Goal: Task Accomplishment & Management: Manage account settings

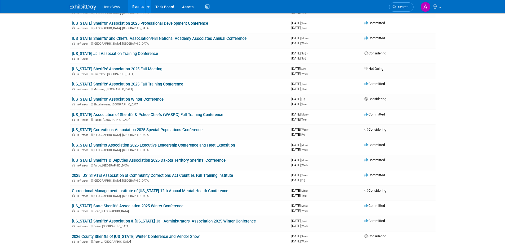
scroll to position [235, 0]
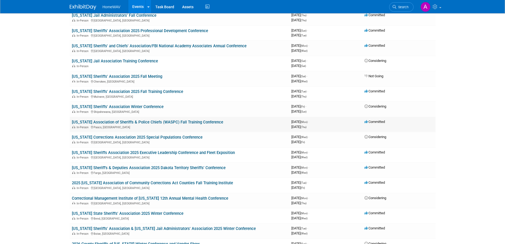
click at [201, 120] on link "[US_STATE] Association of Sheriffs & Police Chiefs (WASPC) Fall Training Confer…" at bounding box center [147, 122] width 151 height 5
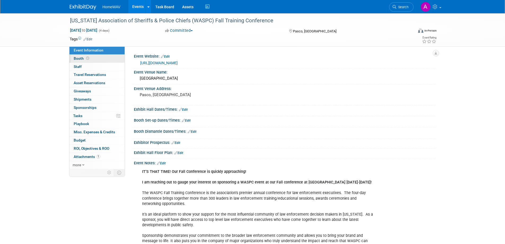
click at [78, 59] on span "Booth" at bounding box center [82, 58] width 16 height 4
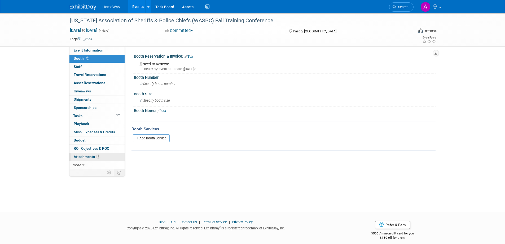
click at [80, 155] on span "Attachments 1" at bounding box center [87, 156] width 27 height 4
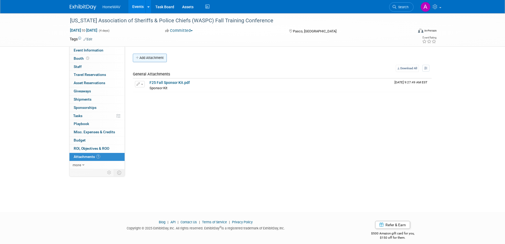
click at [150, 58] on button "Add Attachment" at bounding box center [150, 58] width 34 height 8
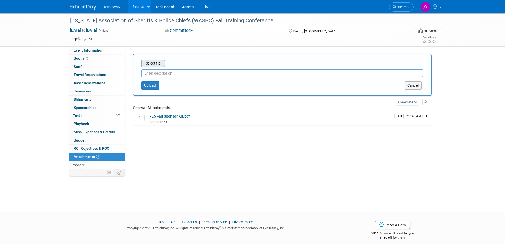
click at [158, 62] on input "file" at bounding box center [133, 63] width 63 height 6
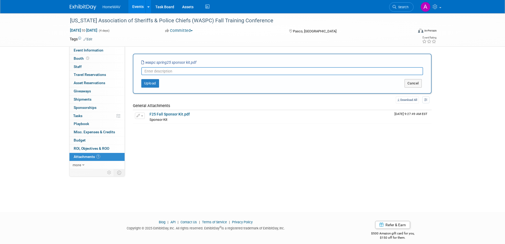
click at [189, 63] on icon "waspc spring25 sponsor kit.pdf" at bounding box center [168, 62] width 55 height 4
click at [405, 81] on button "Cancel" at bounding box center [413, 83] width 17 height 8
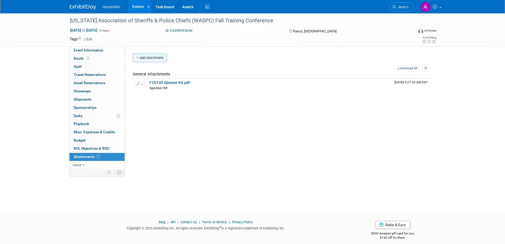
click at [152, 58] on button "Add Attachment" at bounding box center [150, 58] width 34 height 8
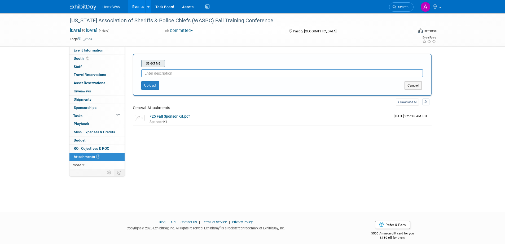
click at [147, 64] on input "file" at bounding box center [133, 63] width 63 height 6
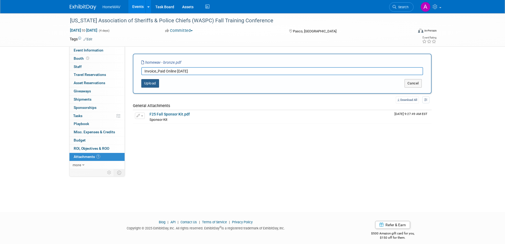
type input "Invoice_Paid Online [DATE]"
click at [149, 84] on button "Upload" at bounding box center [150, 83] width 18 height 8
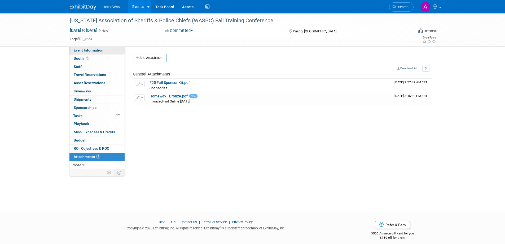
click at [80, 50] on span "Event Information" at bounding box center [89, 50] width 30 height 4
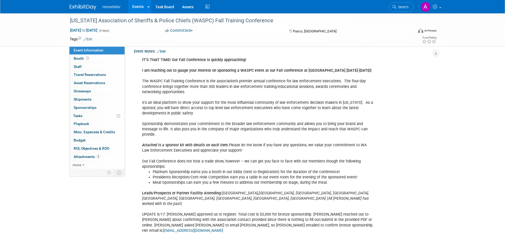
scroll to position [111, 0]
click at [165, 52] on link "Edit" at bounding box center [161, 52] width 9 height 4
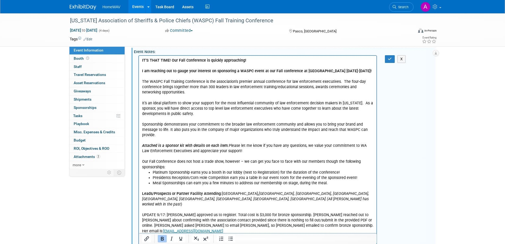
scroll to position [180, 0]
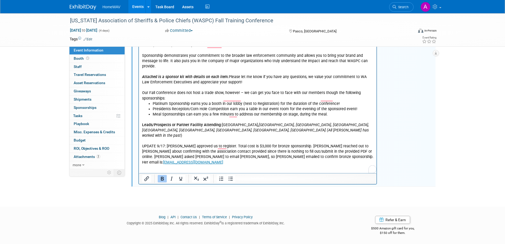
click at [312, 156] on p "Leads/Prospects or Partner Facility Attending: [GEOGRAPHIC_DATA], [GEOGRAPHIC_D…" at bounding box center [258, 141] width 232 height 48
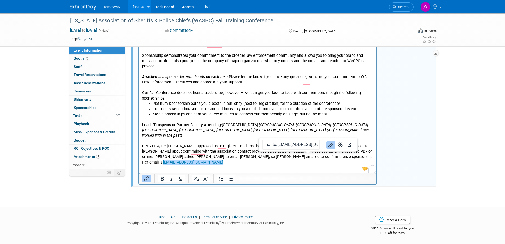
click at [309, 158] on p "Leads/Prospects or Partner Facility Attending: [GEOGRAPHIC_DATA], [GEOGRAPHIC_D…" at bounding box center [258, 141] width 232 height 48
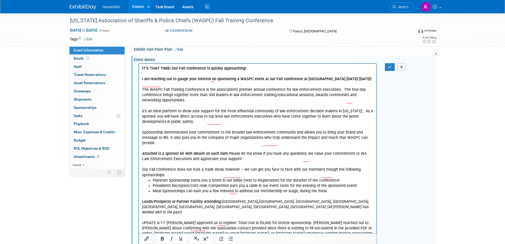
scroll to position [102, 0]
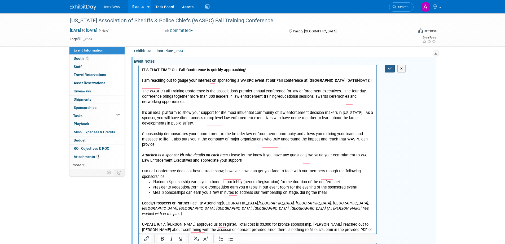
click at [389, 70] on icon "button" at bounding box center [390, 69] width 4 height 4
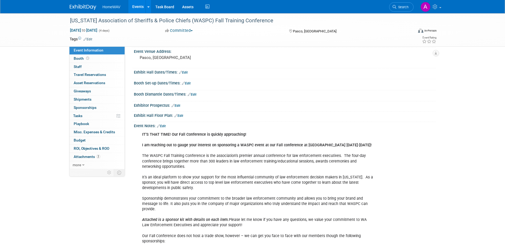
scroll to position [0, 0]
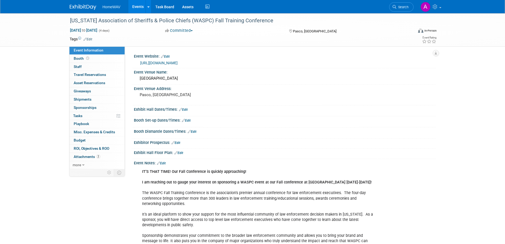
click at [137, 8] on link "Events" at bounding box center [137, 6] width 19 height 13
